Goal: Communication & Community: Participate in discussion

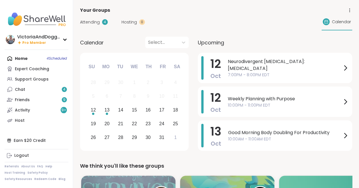
click at [233, 66] on span "Neurodivergent [MEDICAL_DATA]: [MEDICAL_DATA]" at bounding box center [285, 65] width 114 height 14
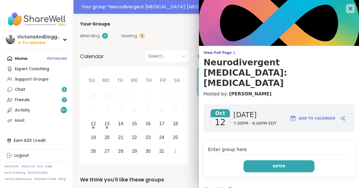
click at [256, 160] on button "Enter" at bounding box center [279, 166] width 71 height 12
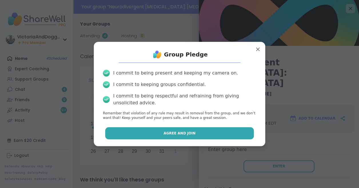
click at [210, 132] on button "Agree and Join" at bounding box center [179, 133] width 149 height 12
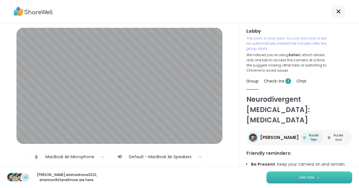
click at [292, 181] on button "Join now" at bounding box center [310, 177] width 86 height 12
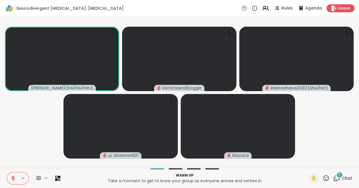
click at [11, 177] on icon at bounding box center [13, 177] width 5 height 5
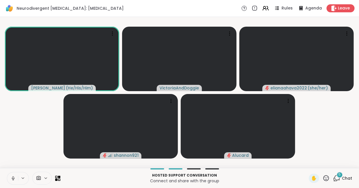
click at [13, 176] on icon at bounding box center [13, 177] width 5 height 5
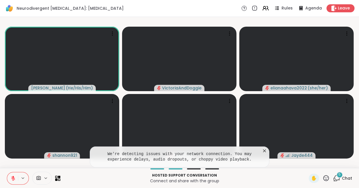
click at [11, 176] on icon at bounding box center [13, 177] width 5 height 5
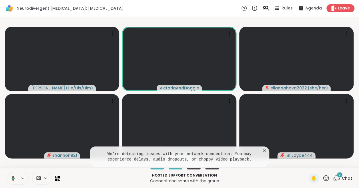
click at [264, 150] on icon at bounding box center [264, 150] width 3 height 3
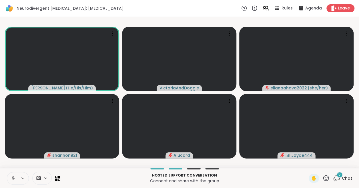
click at [13, 176] on icon at bounding box center [13, 177] width 5 height 5
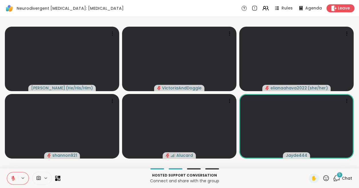
click at [339, 174] on div "5" at bounding box center [340, 174] width 6 height 6
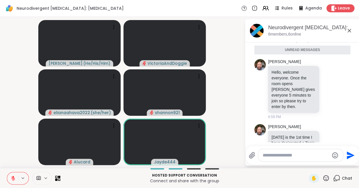
scroll to position [5, 0]
click at [349, 29] on icon at bounding box center [349, 30] width 7 height 7
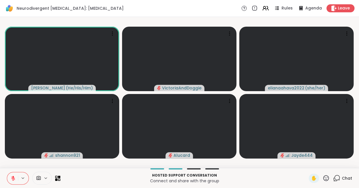
click at [14, 177] on icon at bounding box center [13, 177] width 5 height 5
click at [13, 176] on icon at bounding box center [13, 177] width 3 height 5
click at [337, 177] on icon at bounding box center [336, 177] width 7 height 7
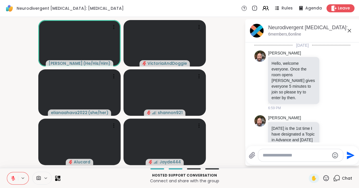
scroll to position [159, 0]
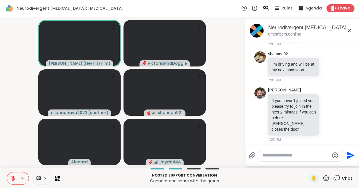
click at [349, 29] on icon at bounding box center [349, 30] width 7 height 7
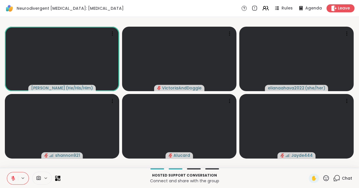
click at [13, 178] on icon at bounding box center [13, 177] width 5 height 5
click at [336, 177] on icon at bounding box center [336, 177] width 7 height 7
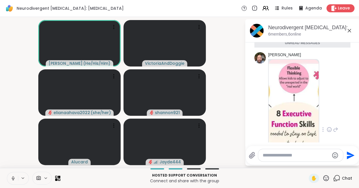
scroll to position [271, 0]
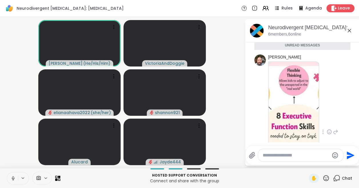
click at [298, 96] on img at bounding box center [294, 130] width 50 height 136
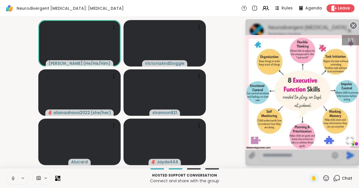
click at [11, 176] on icon at bounding box center [13, 177] width 5 height 5
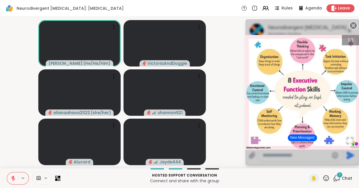
click at [353, 24] on circle at bounding box center [353, 25] width 7 height 7
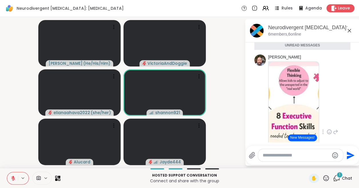
click at [348, 29] on icon at bounding box center [349, 30] width 3 height 3
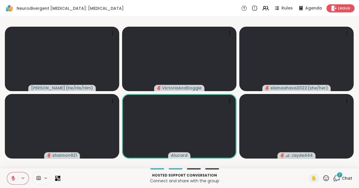
click at [339, 174] on span "1" at bounding box center [339, 174] width 1 height 5
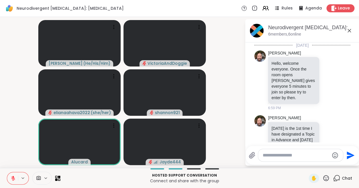
scroll to position [385, 0]
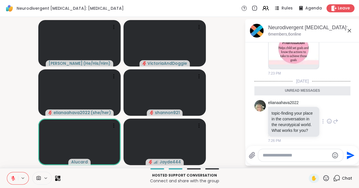
click at [328, 118] on icon at bounding box center [329, 121] width 5 height 6
click at [284, 109] on div "Select Reaction: Heart" at bounding box center [283, 111] width 5 height 5
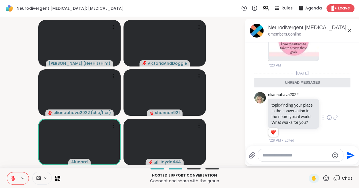
click at [347, 29] on icon at bounding box center [349, 30] width 7 height 7
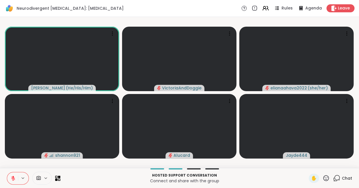
click at [325, 177] on icon at bounding box center [326, 178] width 6 height 6
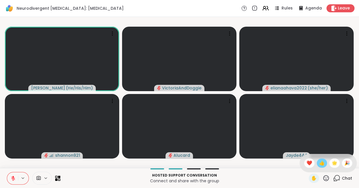
click at [321, 163] on span "👍" at bounding box center [322, 162] width 6 height 7
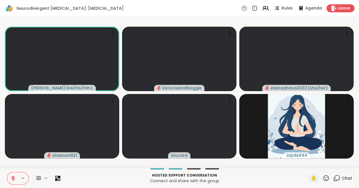
click at [9, 175] on button at bounding box center [12, 178] width 11 height 12
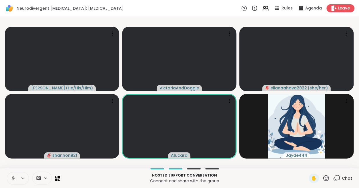
click at [13, 176] on icon at bounding box center [13, 177] width 5 height 5
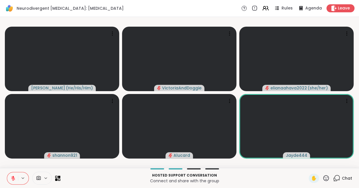
click at [327, 179] on icon at bounding box center [326, 178] width 6 height 6
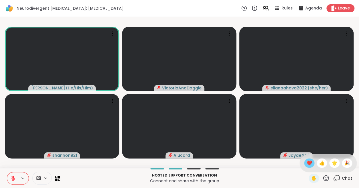
click at [309, 162] on span "❤️" at bounding box center [310, 162] width 6 height 7
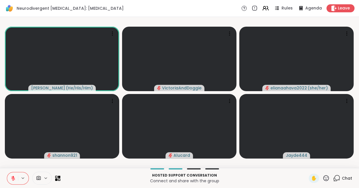
click at [12, 176] on icon at bounding box center [13, 177] width 5 height 5
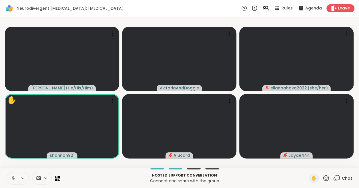
click at [12, 179] on icon at bounding box center [13, 177] width 5 height 5
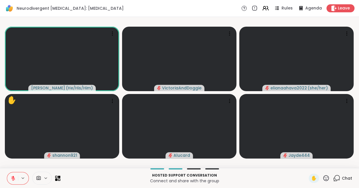
click at [327, 175] on icon at bounding box center [326, 177] width 7 height 7
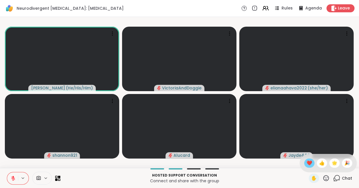
click at [311, 162] on span "❤️" at bounding box center [310, 162] width 6 height 7
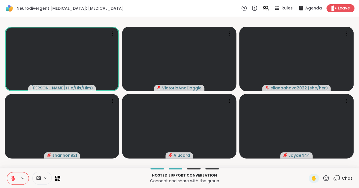
click at [13, 177] on icon at bounding box center [13, 177] width 5 height 5
click at [13, 176] on icon at bounding box center [12, 177] width 1 height 3
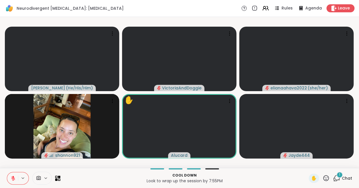
click at [338, 177] on icon at bounding box center [336, 177] width 7 height 7
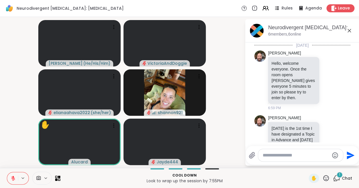
scroll to position [517, 0]
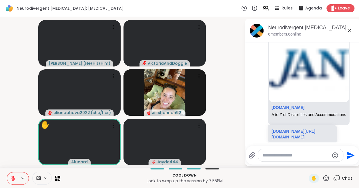
click at [273, 157] on textarea "Type your message" at bounding box center [296, 155] width 67 height 6
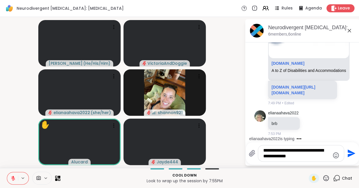
scroll to position [537, 0]
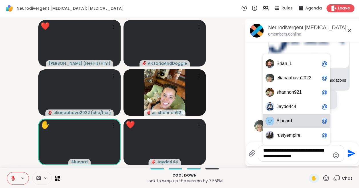
click at [281, 122] on span "u" at bounding box center [282, 121] width 3 height 6
type textarea "**********"
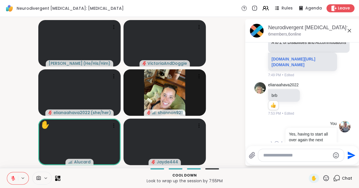
scroll to position [591, 0]
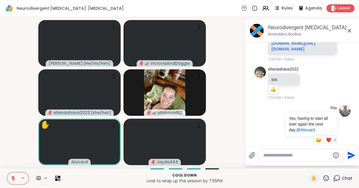
click at [326, 175] on icon at bounding box center [326, 178] width 6 height 6
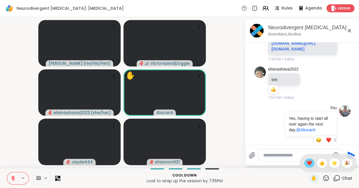
click at [310, 162] on span "❤️" at bounding box center [310, 162] width 6 height 7
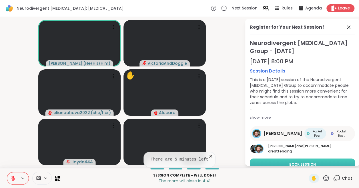
click at [304, 158] on button "Book Session" at bounding box center [302, 164] width 105 height 12
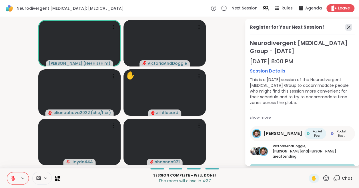
click at [349, 26] on icon at bounding box center [348, 27] width 7 height 7
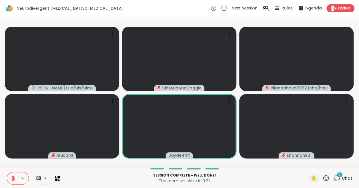
click at [339, 176] on span "1" at bounding box center [339, 174] width 1 height 5
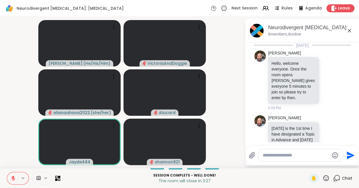
scroll to position [646, 0]
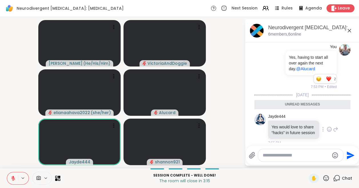
click at [328, 126] on icon at bounding box center [329, 129] width 5 height 6
click at [271, 117] on div "Select Reaction: Thumbs up" at bounding box center [271, 119] width 5 height 5
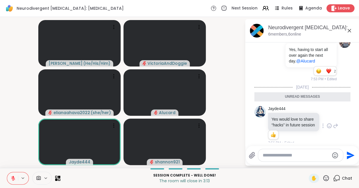
click at [350, 29] on icon at bounding box center [349, 30] width 7 height 7
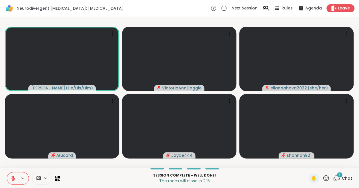
click at [339, 178] on icon at bounding box center [336, 177] width 7 height 7
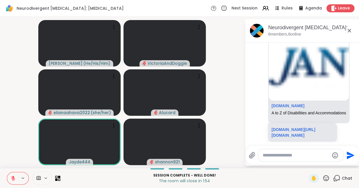
scroll to position [499, 0]
click at [299, 127] on link "[DOMAIN_NAME][URL][DOMAIN_NAME]" at bounding box center [294, 132] width 44 height 10
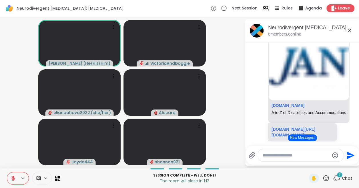
click at [328, 175] on icon at bounding box center [326, 177] width 7 height 7
click at [322, 163] on span "👍" at bounding box center [322, 162] width 6 height 7
click at [14, 176] on icon at bounding box center [13, 177] width 5 height 5
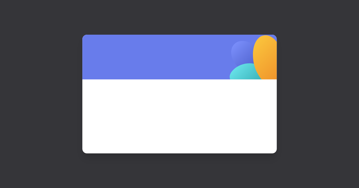
click at [347, 33] on div at bounding box center [179, 94] width 359 height 188
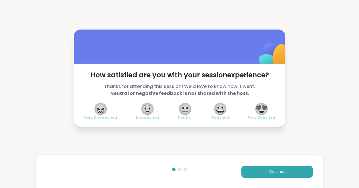
click at [261, 108] on span "😍" at bounding box center [262, 109] width 14 height 10
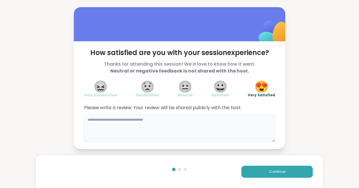
click at [170, 124] on textarea at bounding box center [179, 127] width 191 height 27
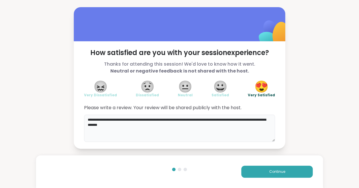
click at [120, 118] on textarea "**********" at bounding box center [179, 127] width 191 height 27
click at [130, 125] on textarea "**********" at bounding box center [179, 127] width 191 height 27
type textarea "**********"
click at [270, 170] on span "Continue" at bounding box center [277, 171] width 16 height 5
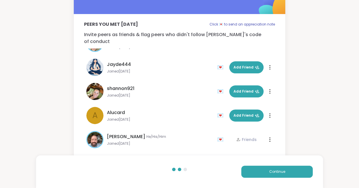
scroll to position [17, 0]
click at [259, 172] on button "Continue" at bounding box center [276, 171] width 71 height 12
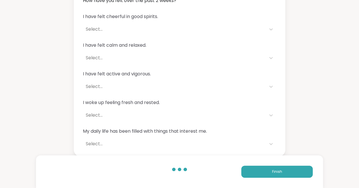
scroll to position [51, 0]
click at [257, 172] on button "Finish" at bounding box center [276, 171] width 71 height 12
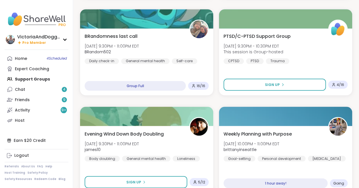
scroll to position [440, 0]
